Goal: Obtain resource: Download file/media

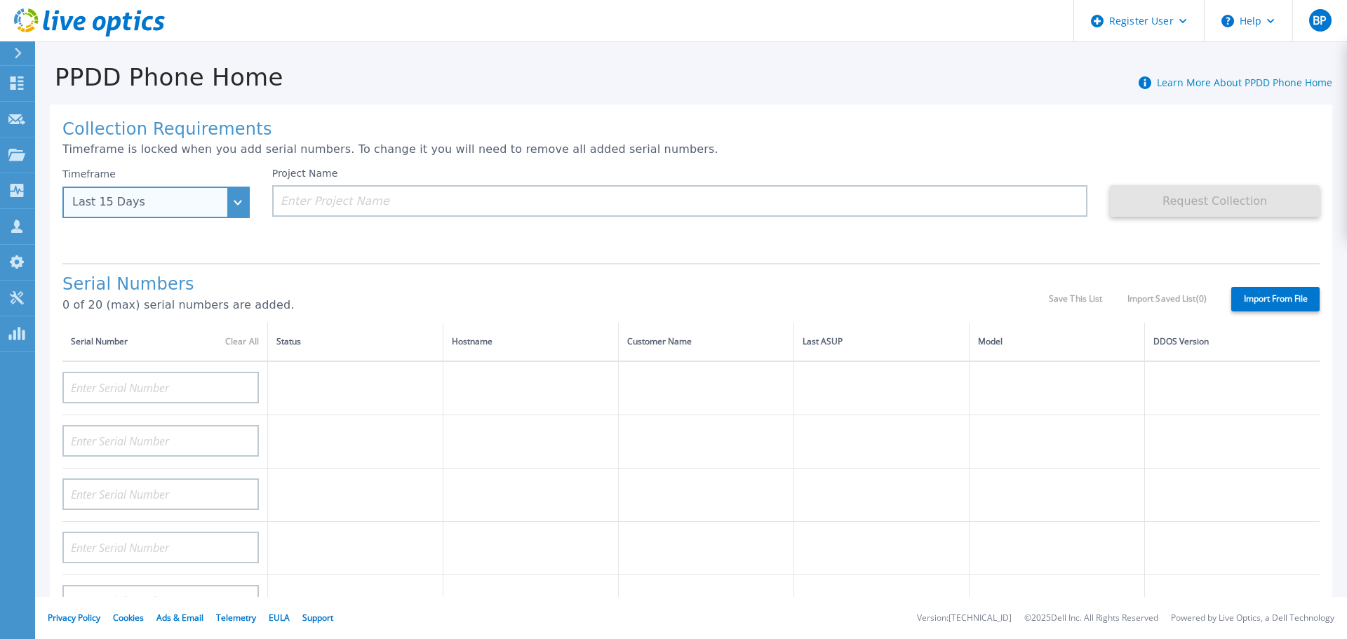
click at [245, 202] on div "Last 15 Days" at bounding box center [155, 203] width 187 height 32
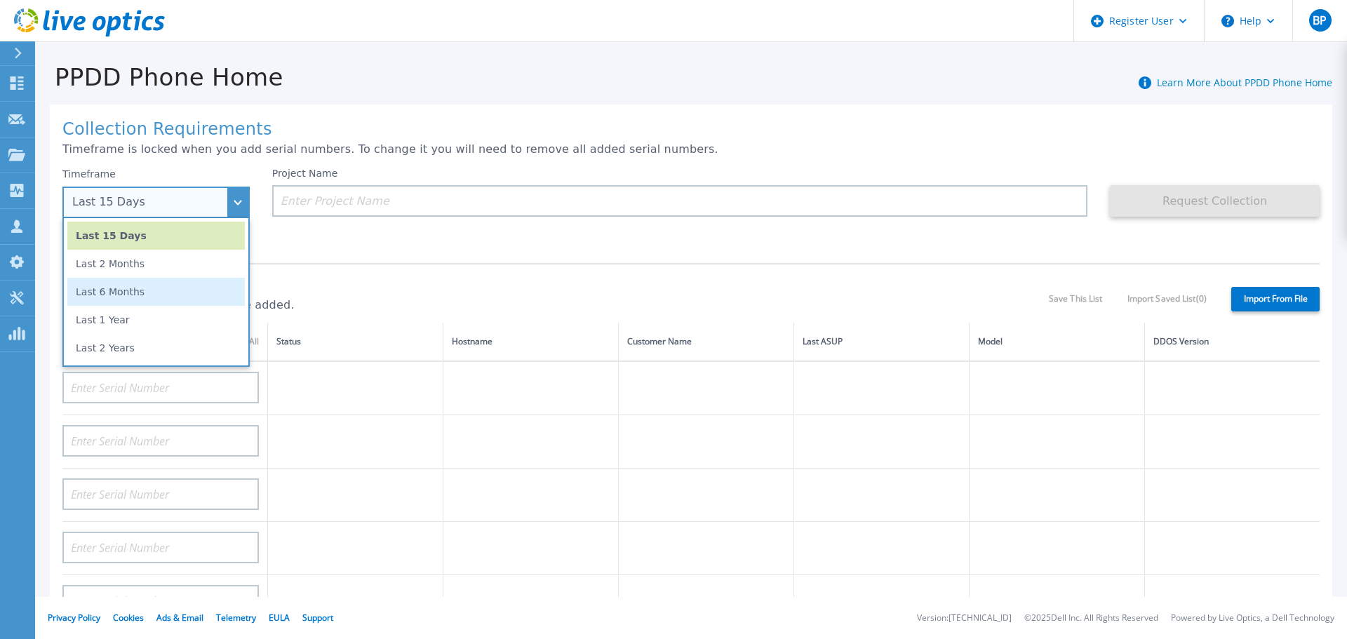
click at [163, 298] on li "Last 6 Months" at bounding box center [155, 292] width 177 height 28
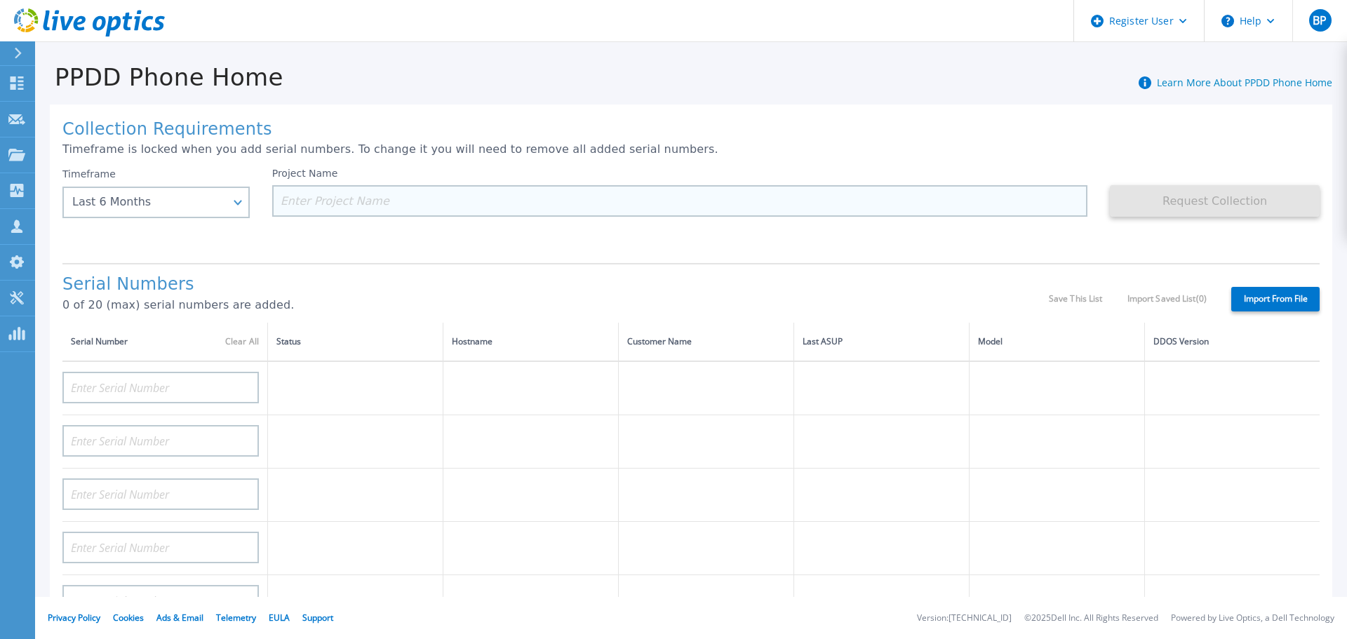
click at [384, 193] on input at bounding box center [680, 201] width 816 height 32
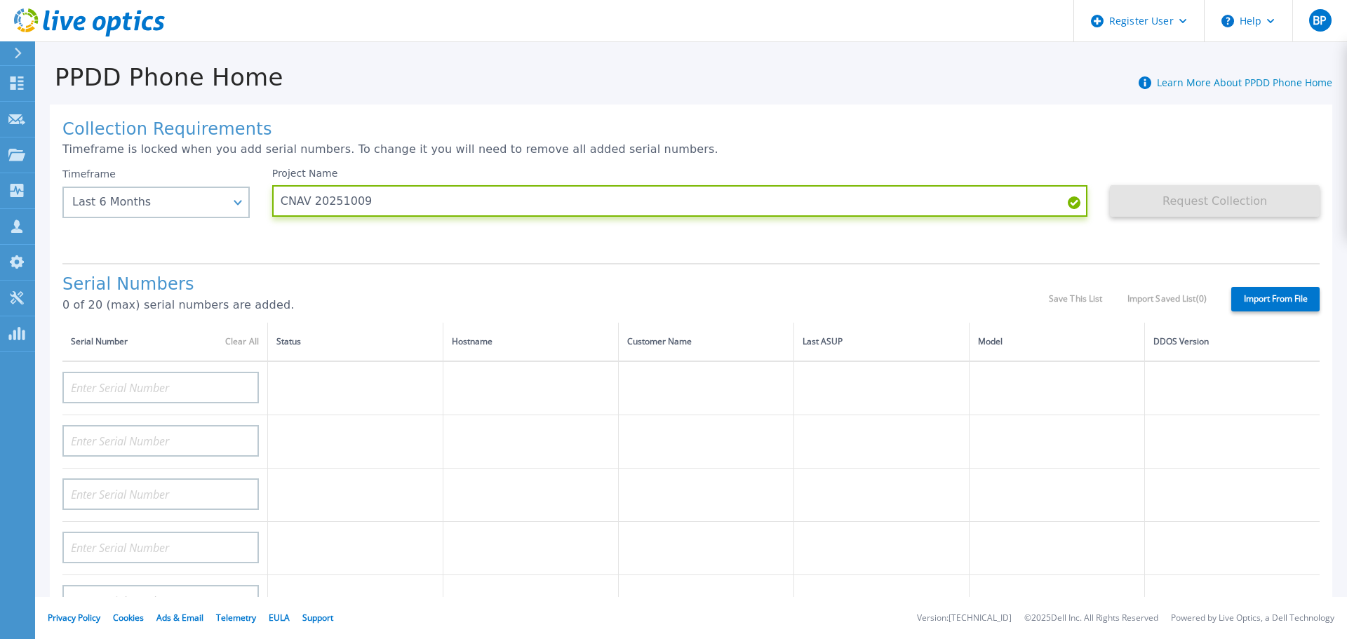
type input "CNAV 20251009"
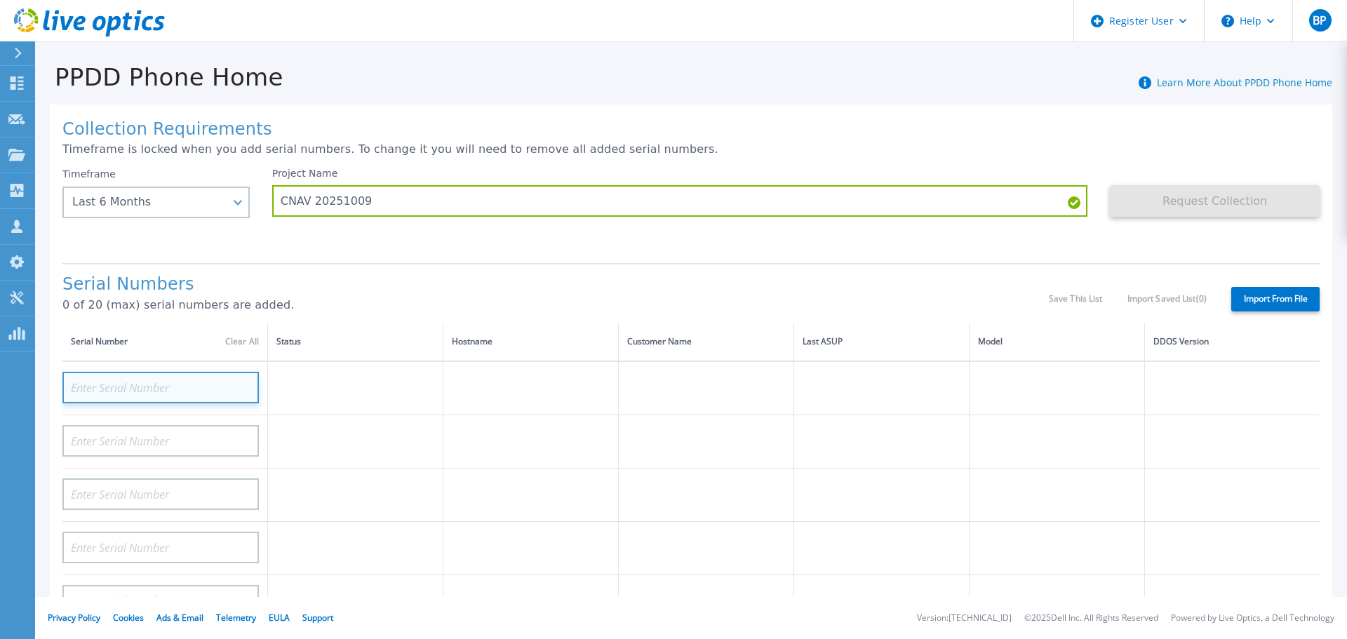
click at [189, 383] on input at bounding box center [160, 388] width 196 height 32
click at [125, 391] on input at bounding box center [160, 388] width 196 height 32
paste input "CKM00202001774"
type input "CKM00202001774"
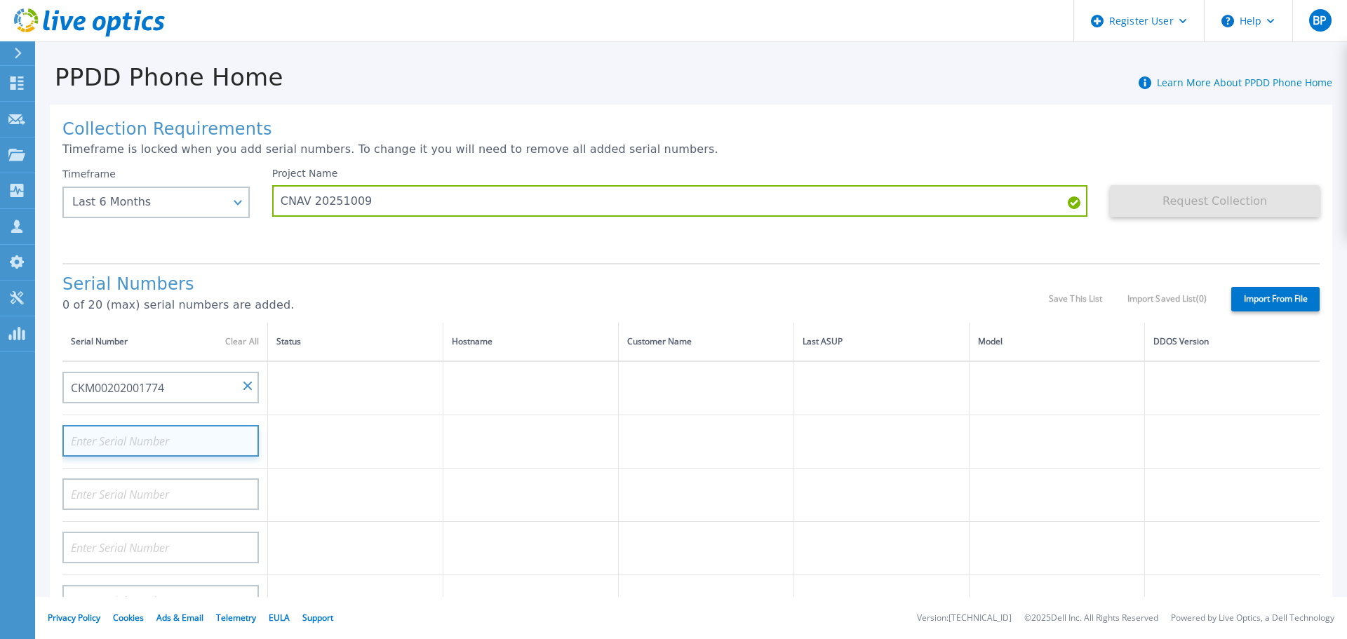
click at [124, 440] on input at bounding box center [160, 441] width 196 height 32
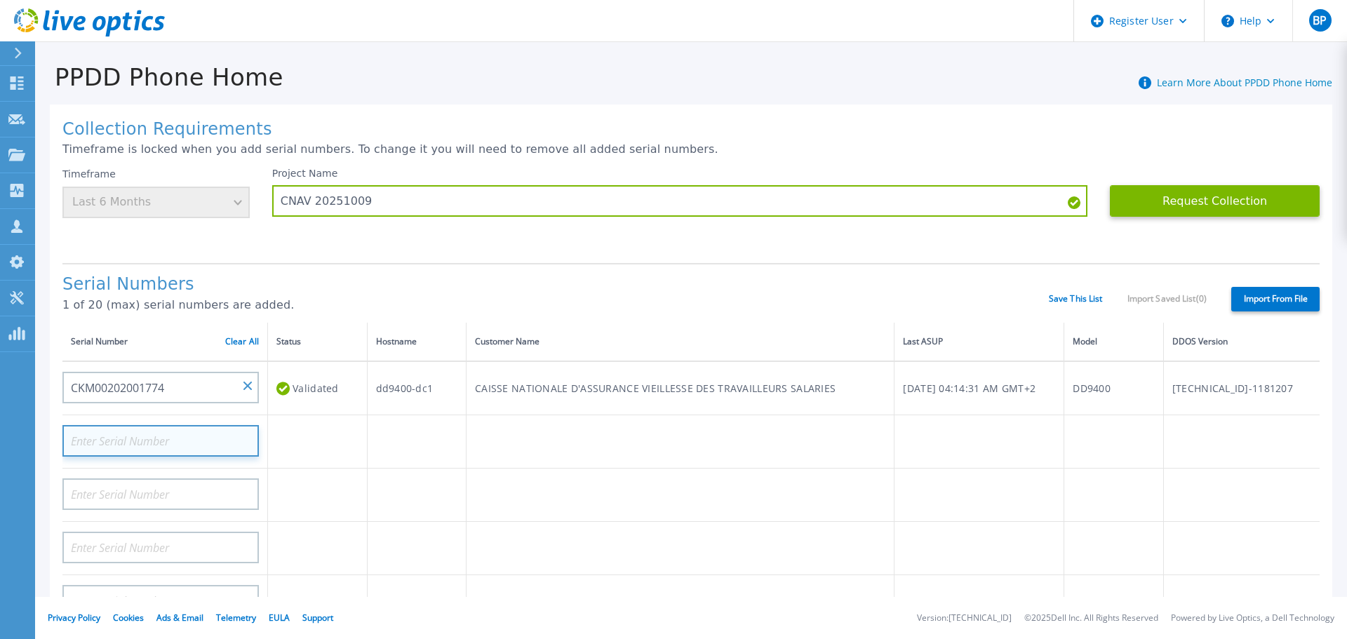
click at [159, 438] on input at bounding box center [160, 441] width 196 height 32
paste input "CKM01221605424"
type input "CKM01221605424"
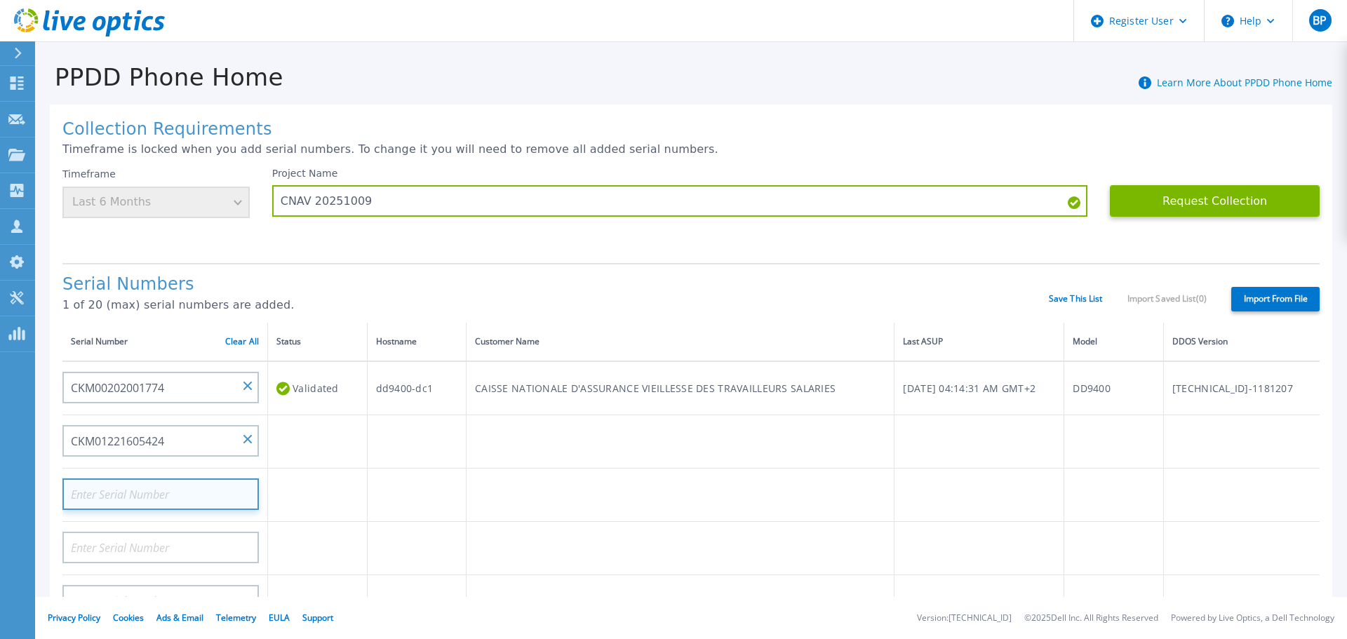
click at [131, 499] on input at bounding box center [160, 494] width 196 height 32
click at [188, 490] on input at bounding box center [160, 494] width 196 height 32
paste input "CKM00201901549"
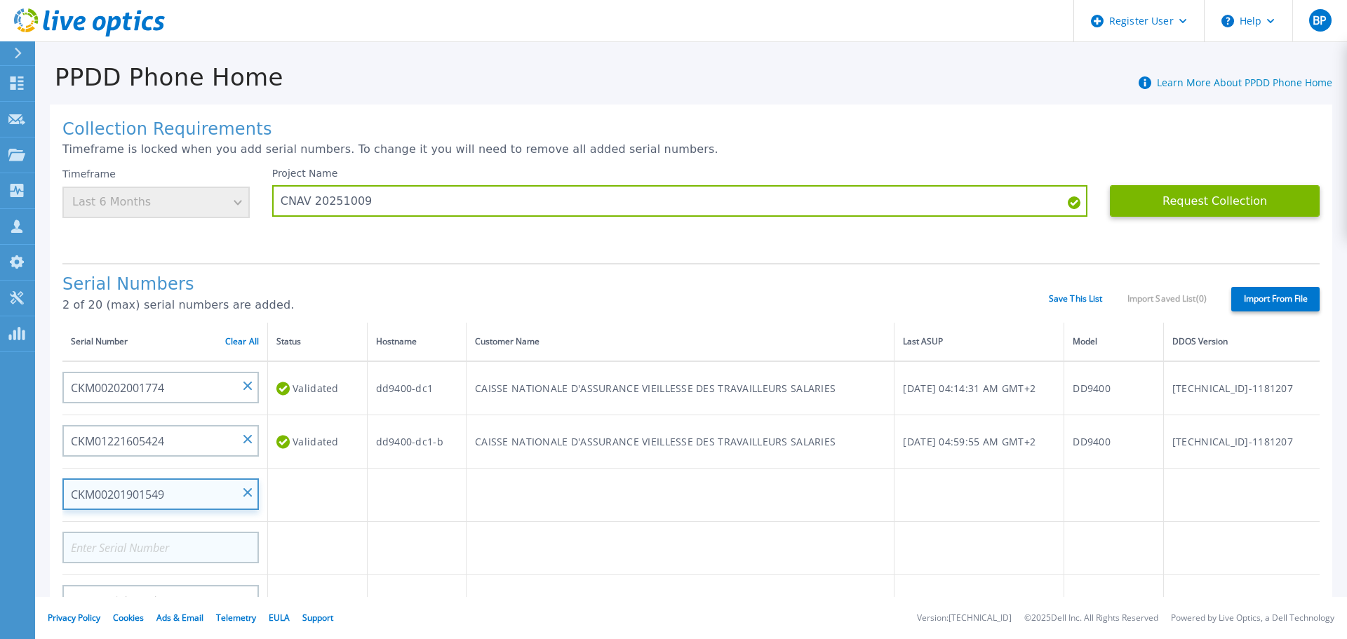
type input "CKM00201901549"
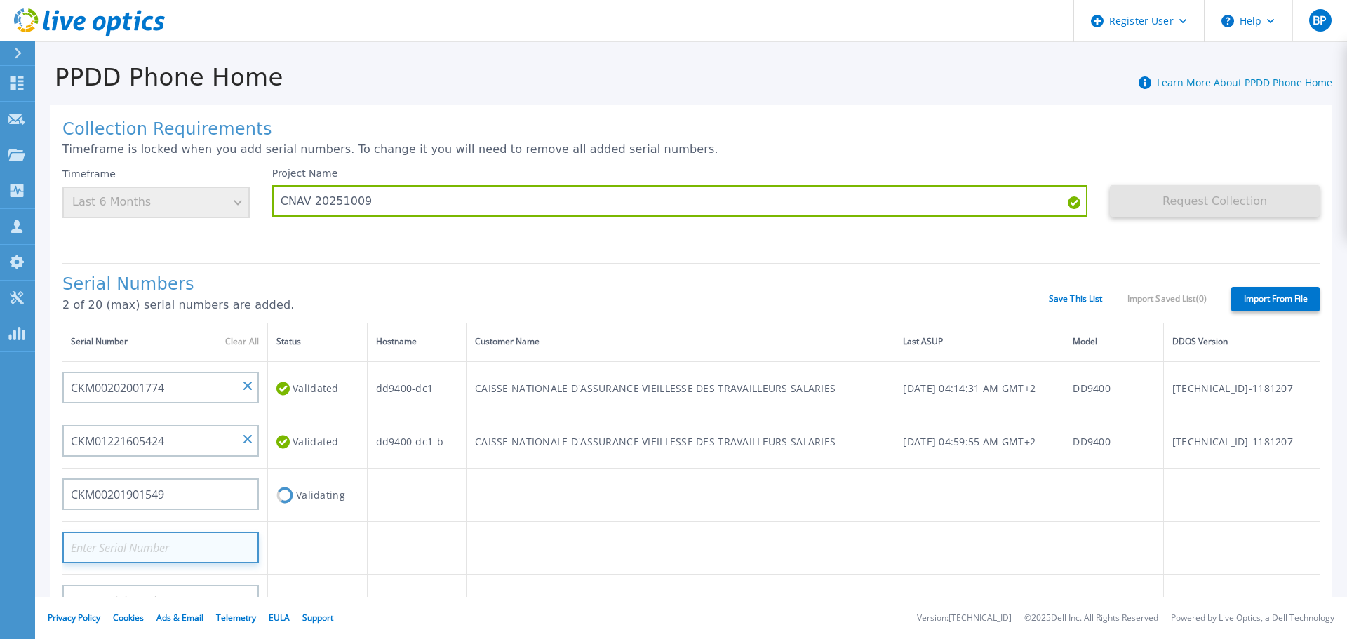
click at [173, 544] on input at bounding box center [160, 548] width 196 height 32
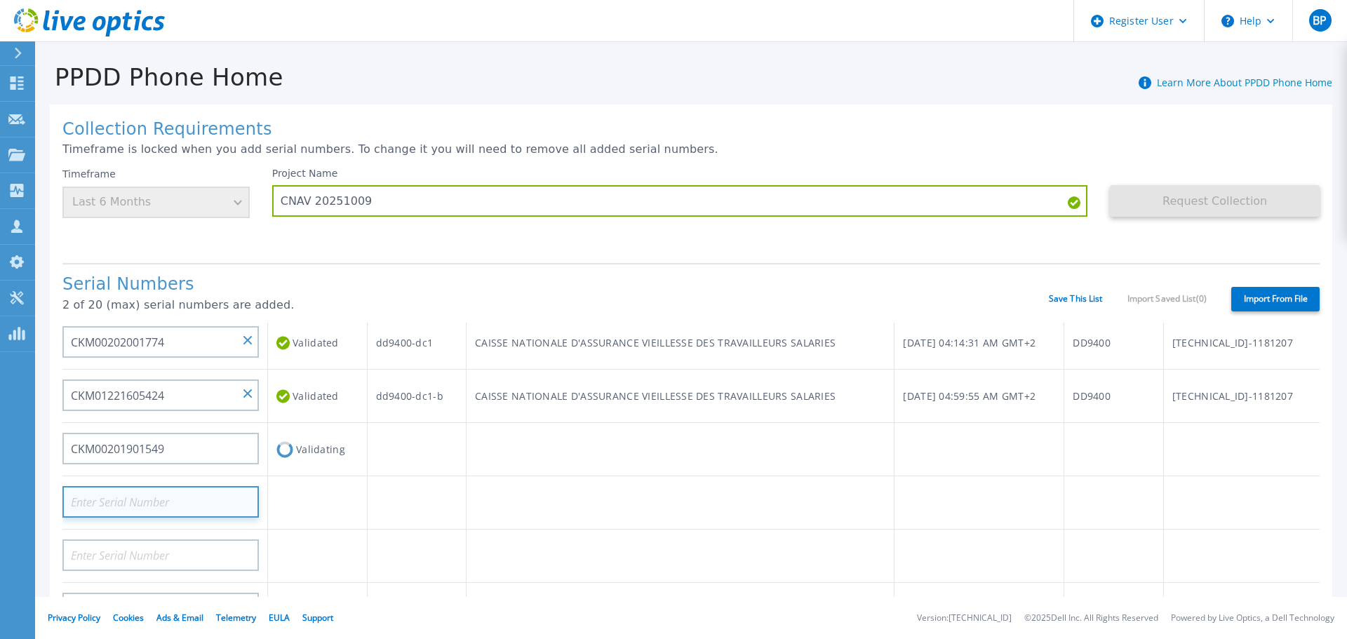
scroll to position [140, 0]
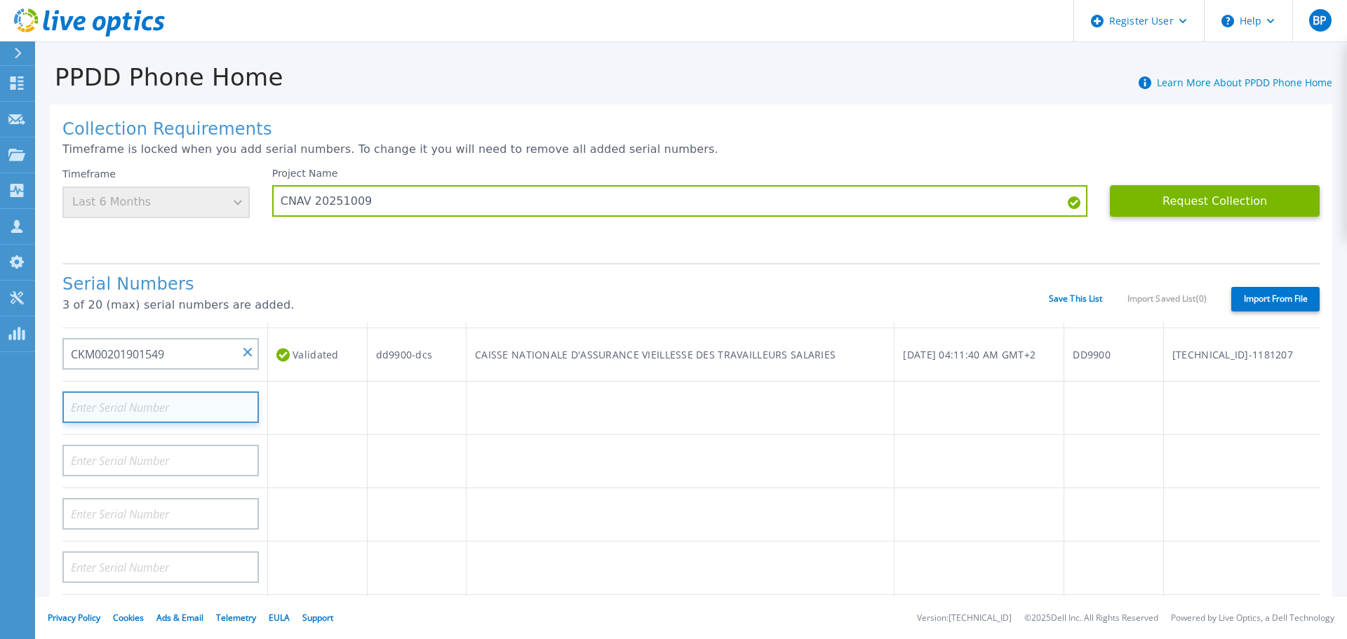
click at [129, 400] on input at bounding box center [160, 407] width 196 height 32
paste input "CRK00234721672"
type input "CRK00234721672"
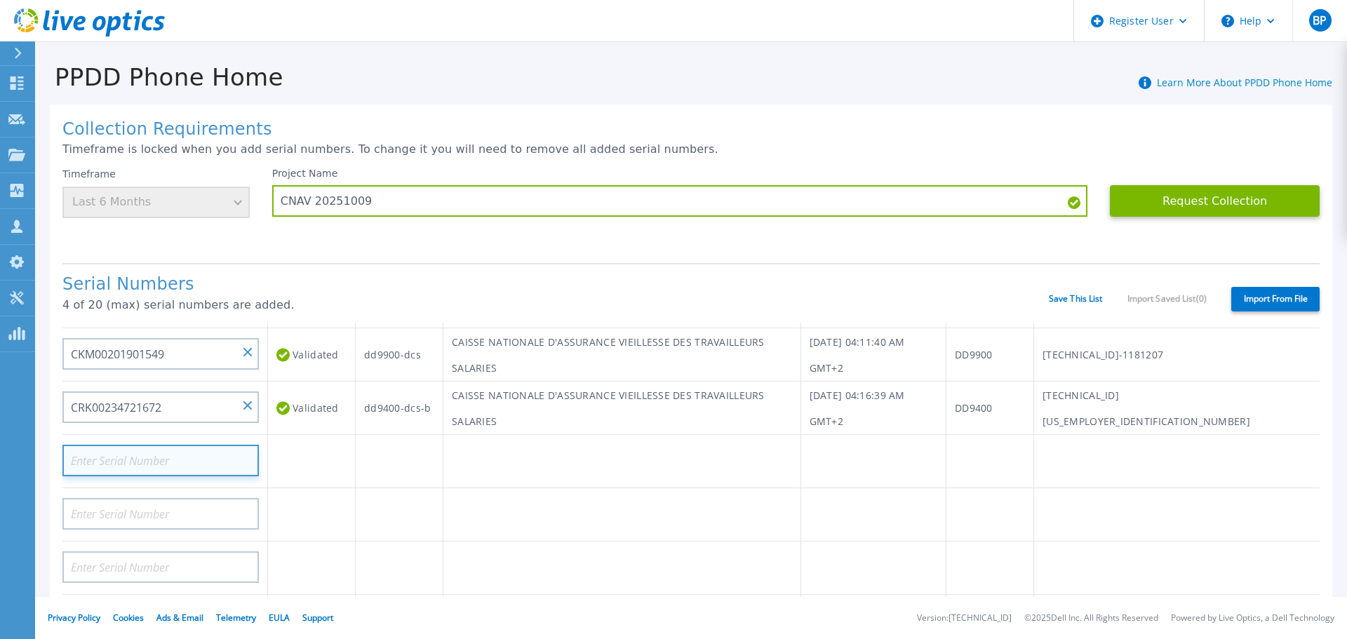
click at [214, 458] on input at bounding box center [160, 461] width 196 height 32
paste input "CRK00224715429"
type input "CRK00224715429"
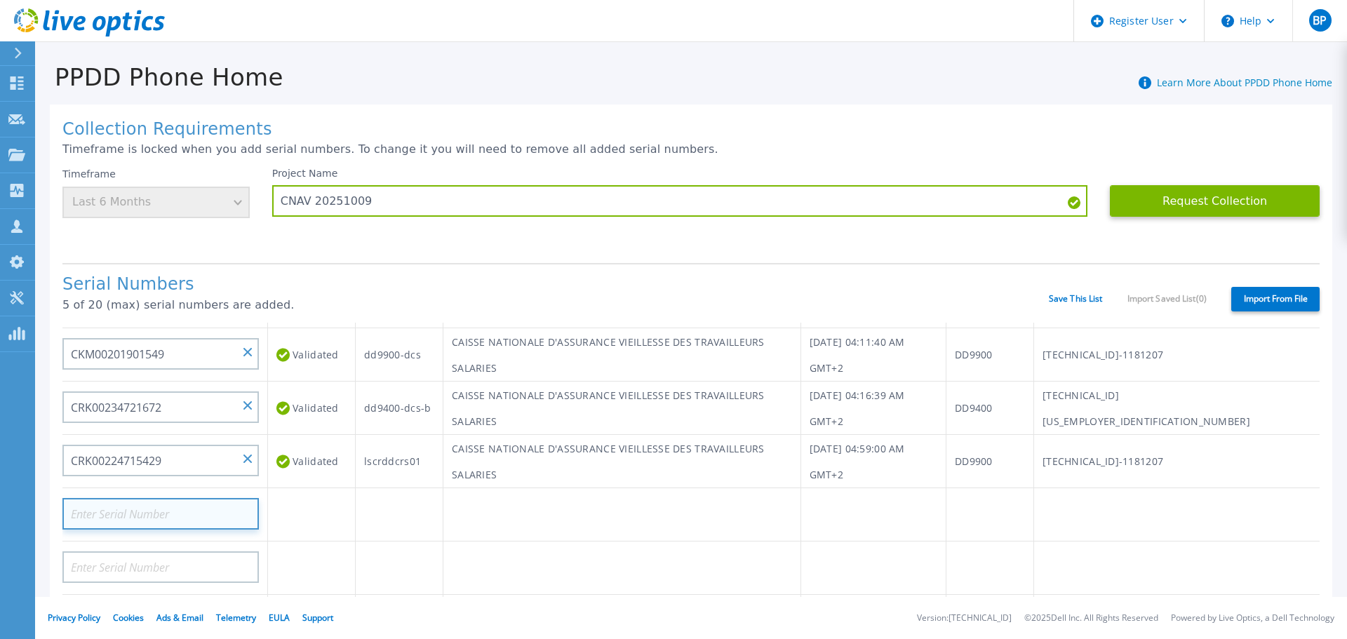
click at [173, 520] on input at bounding box center [160, 514] width 196 height 32
paste input "CKM00202001773"
type input "CKM00202001773"
click at [303, 568] on td at bounding box center [312, 567] width 88 height 53
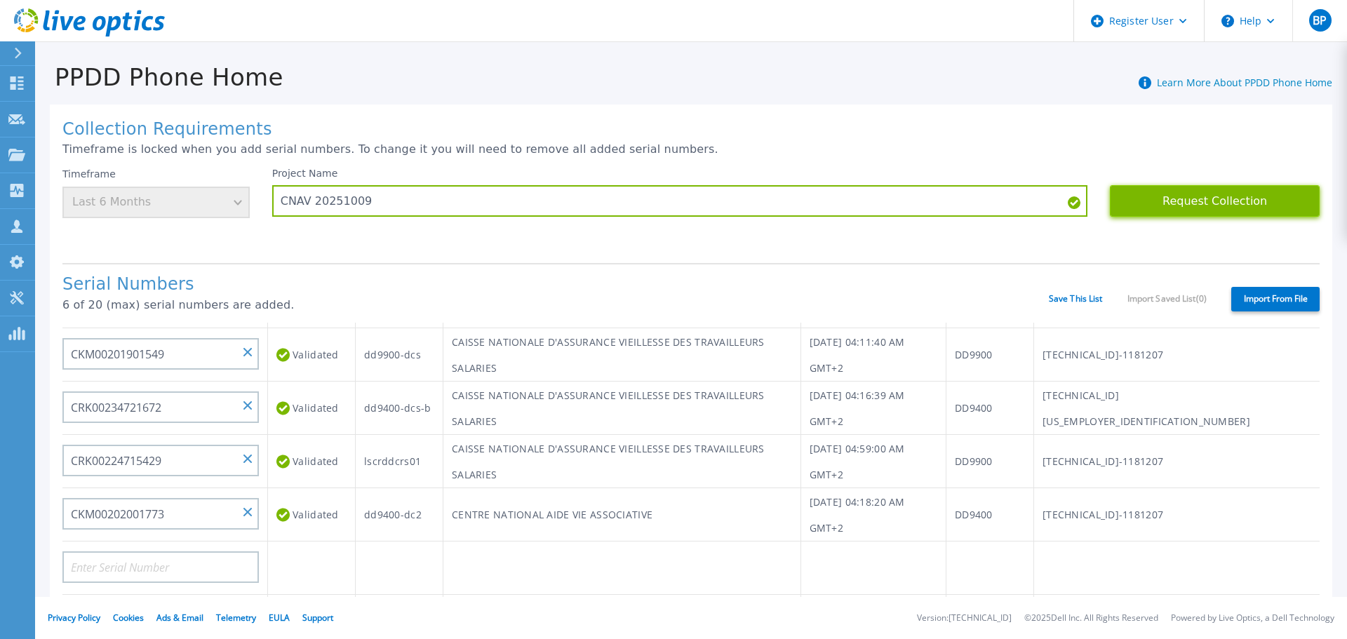
click at [1204, 207] on button "Request Collection" at bounding box center [1215, 201] width 210 height 32
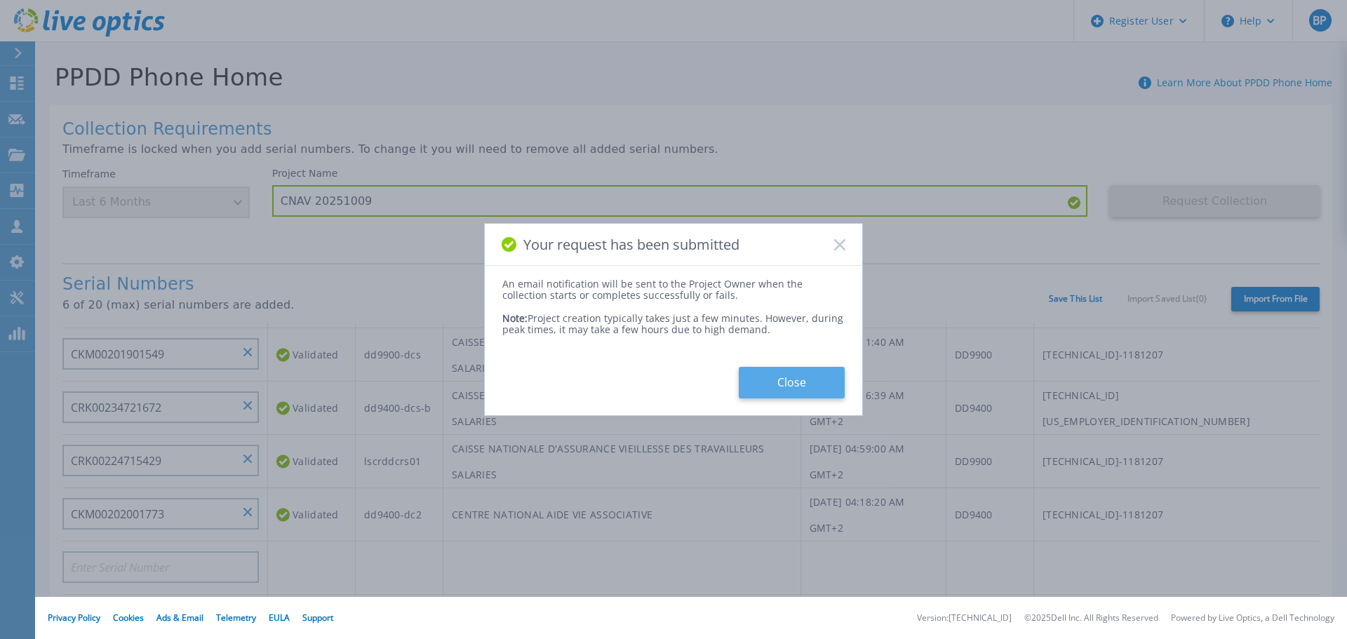
click at [764, 391] on button "Close" at bounding box center [792, 383] width 106 height 32
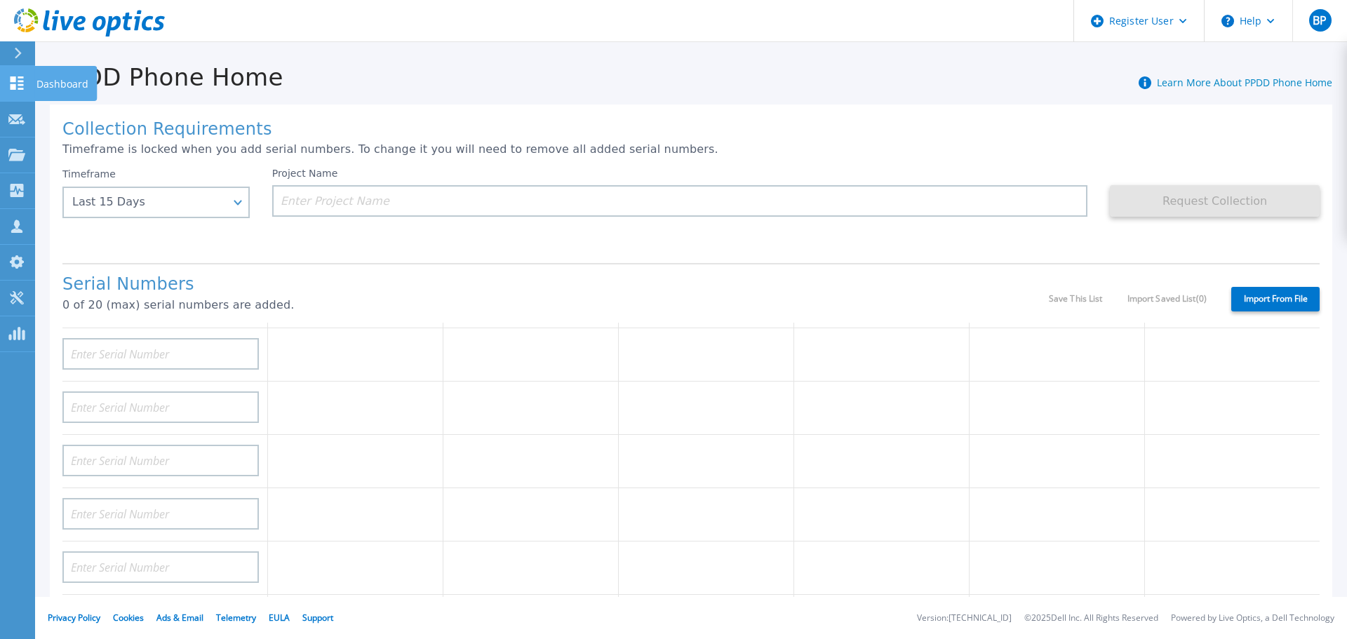
click at [22, 82] on icon at bounding box center [17, 82] width 13 height 13
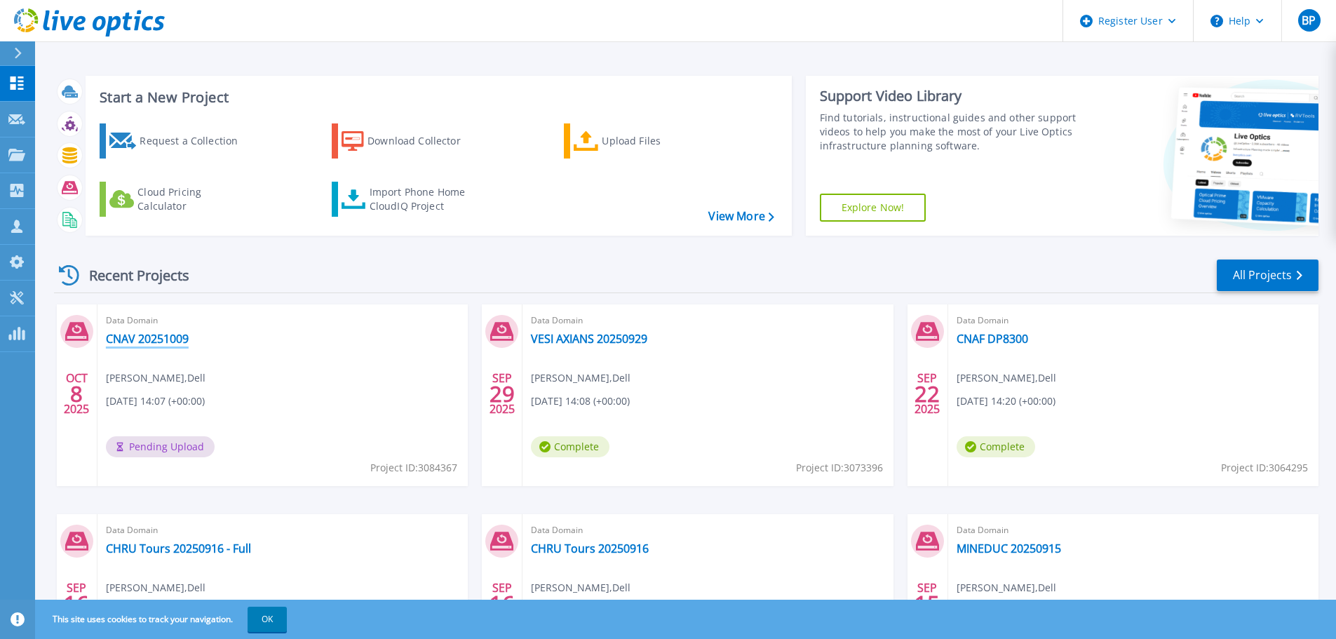
click at [141, 342] on link "CNAV 20251009" at bounding box center [147, 339] width 83 height 14
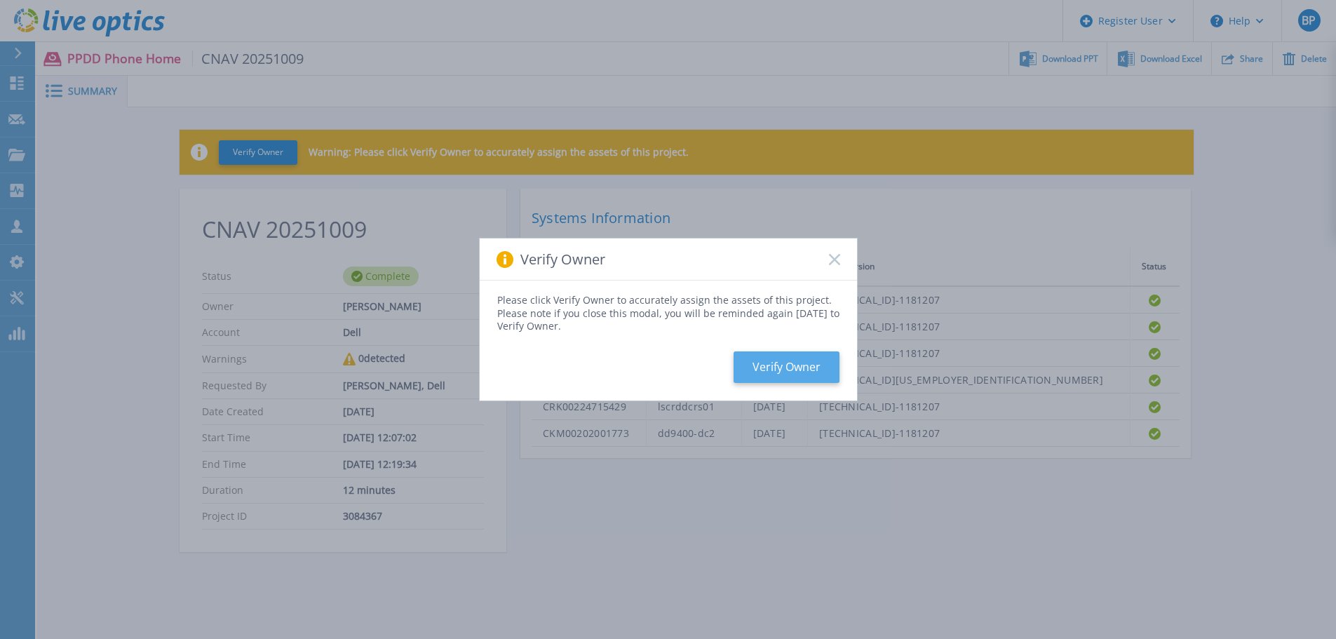
click at [803, 363] on button "Verify Owner" at bounding box center [787, 367] width 106 height 32
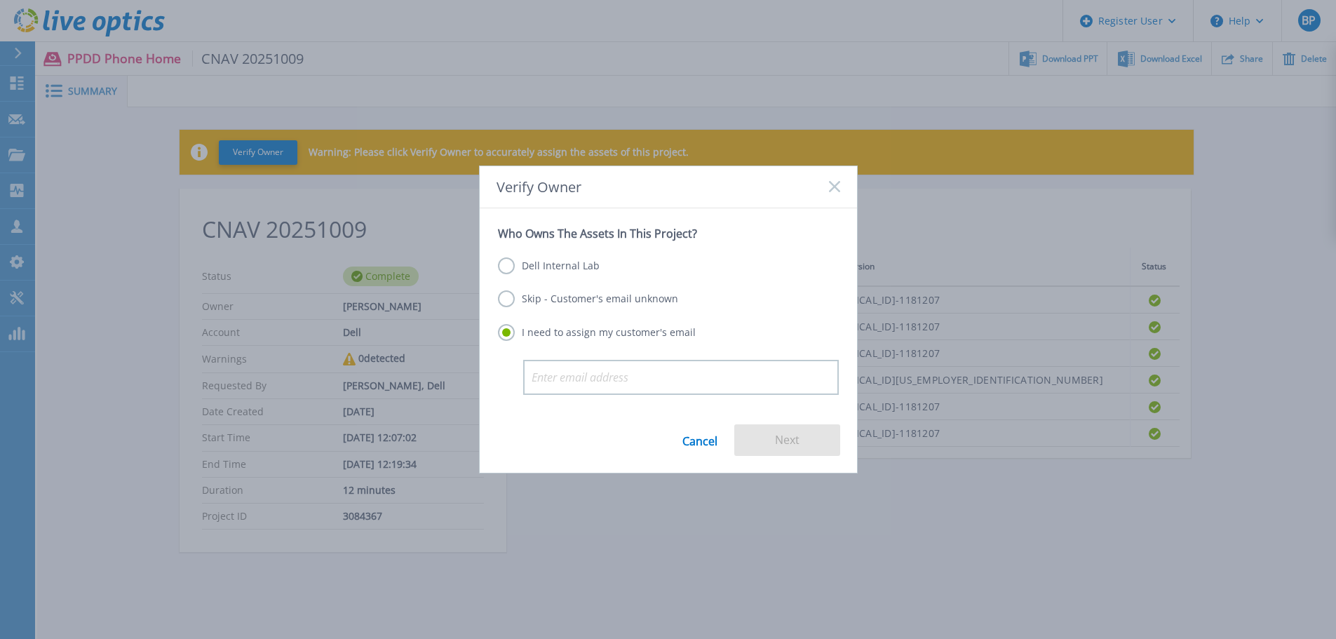
click at [561, 270] on label "Dell Internal Lab" at bounding box center [549, 265] width 102 height 17
click at [0, 0] on input "Dell Internal Lab" at bounding box center [0, 0] width 0 height 0
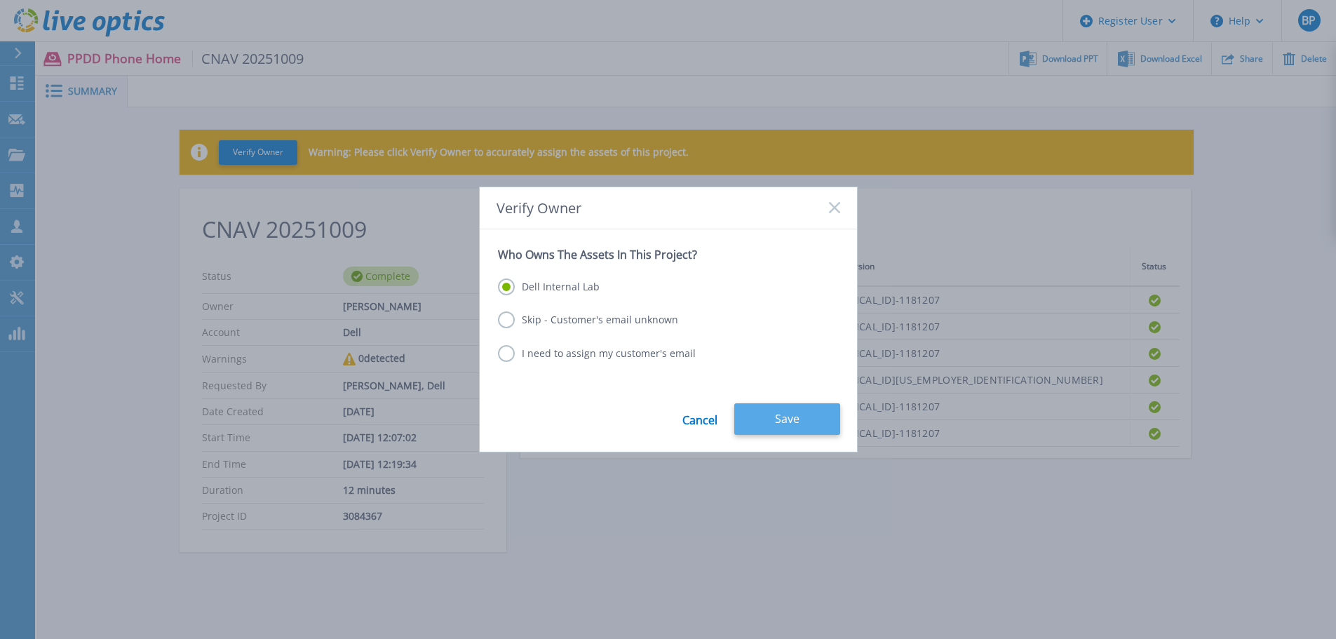
click at [788, 418] on button "Save" at bounding box center [787, 419] width 106 height 32
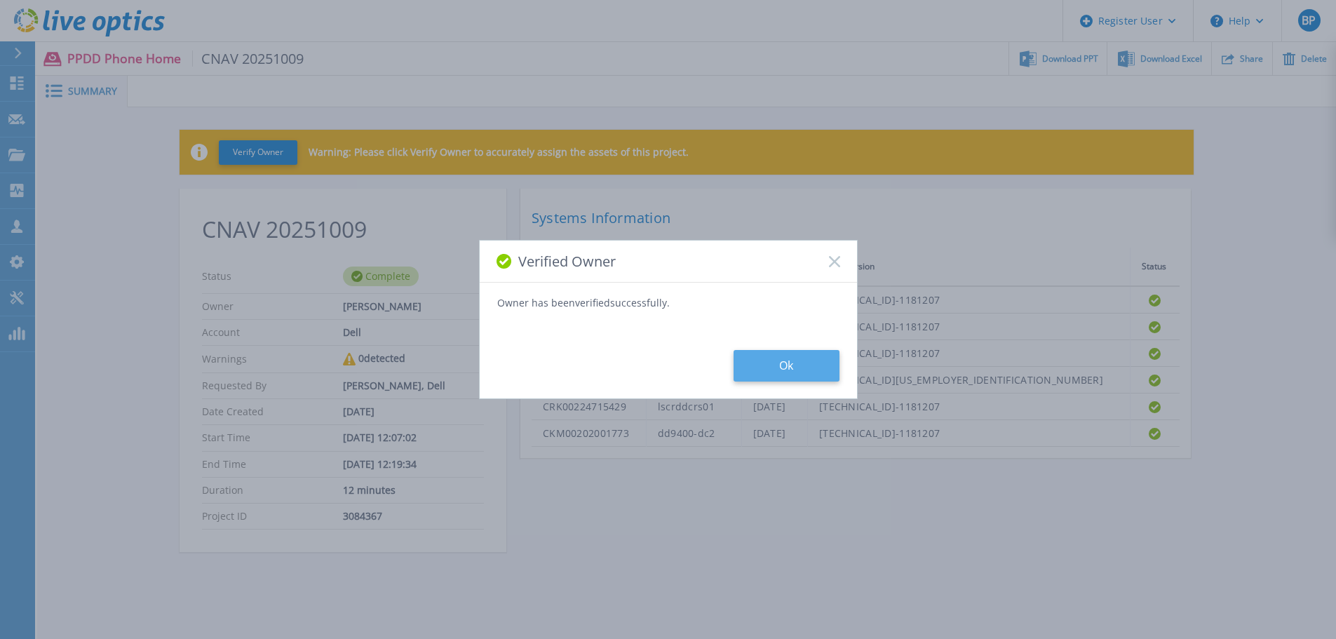
click at [800, 361] on button "Ok" at bounding box center [787, 366] width 106 height 32
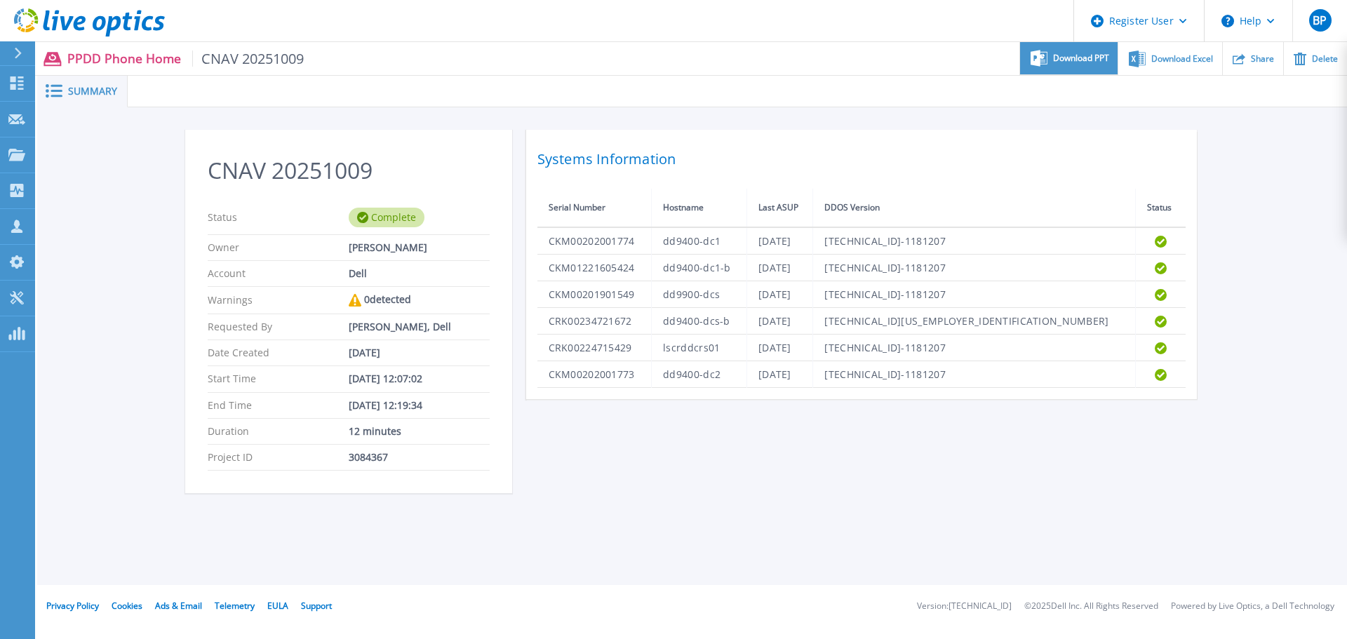
click at [1067, 62] on span "Download PPT" at bounding box center [1081, 58] width 56 height 8
